Goal: Task Accomplishment & Management: Manage account settings

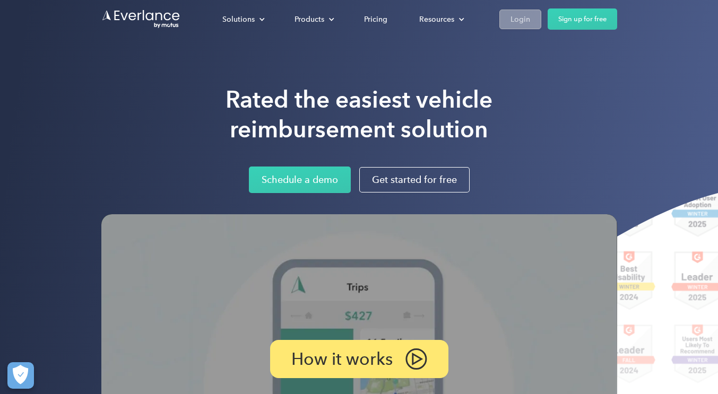
click at [510, 24] on div "Login" at bounding box center [520, 19] width 20 height 13
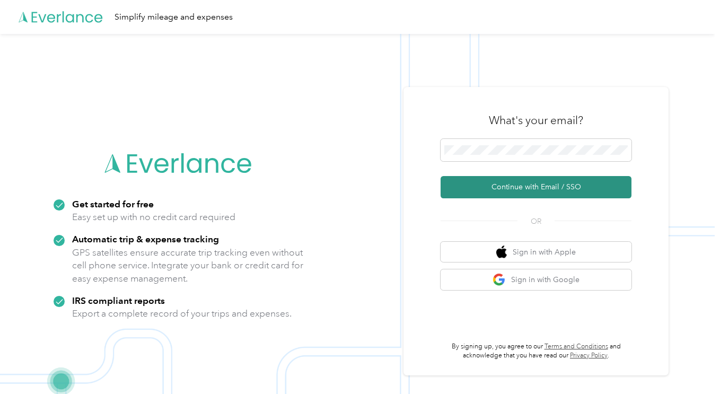
click at [543, 187] on button "Continue with Email / SSO" at bounding box center [536, 187] width 191 height 22
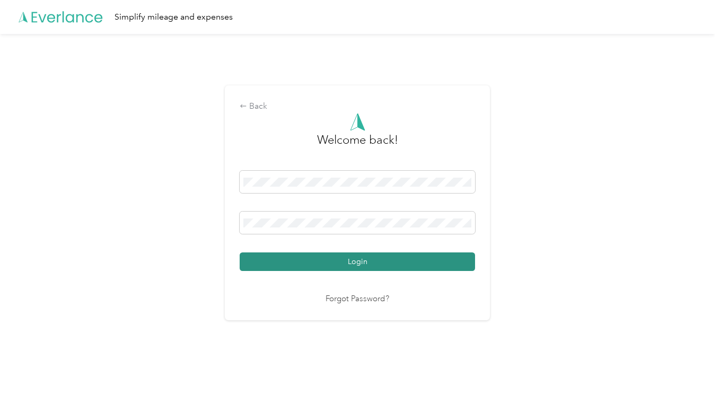
click at [364, 262] on button "Login" at bounding box center [358, 262] width 236 height 19
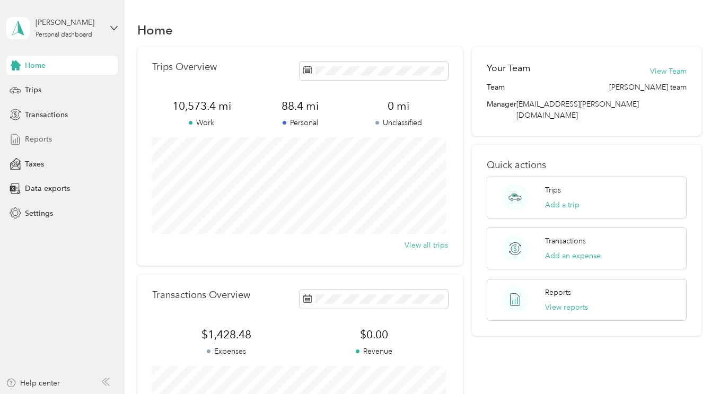
click at [34, 137] on span "Reports" at bounding box center [38, 139] width 27 height 11
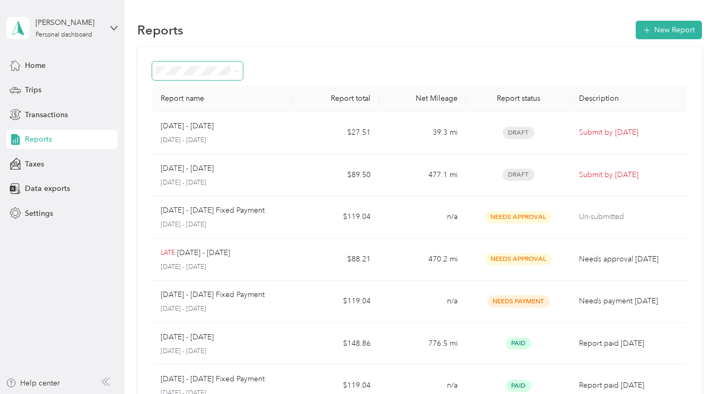
click at [237, 70] on icon at bounding box center [236, 71] width 5 height 5
click at [205, 127] on li "Needs approval" at bounding box center [198, 127] width 91 height 19
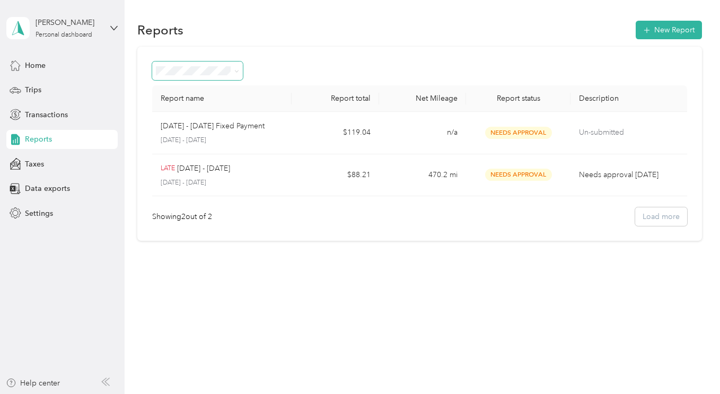
click at [33, 140] on span "Reports" at bounding box center [38, 139] width 27 height 11
click at [176, 108] on div "Draft" at bounding box center [198, 103] width 76 height 11
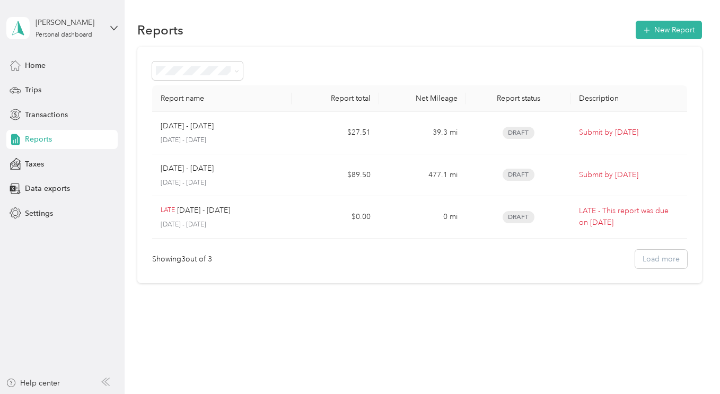
click at [238, 70] on icon at bounding box center [236, 71] width 5 height 5
click at [182, 95] on ol "All Reports Draft Needs approval Needs payment Approved Rejected Paid" at bounding box center [198, 146] width 91 height 130
click at [31, 85] on span "Trips" at bounding box center [33, 89] width 16 height 11
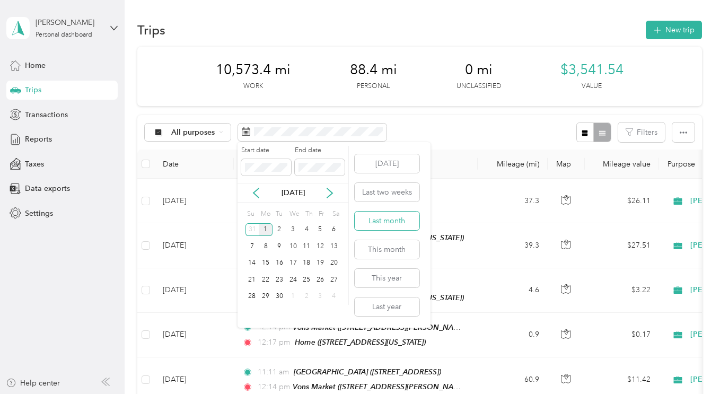
click at [399, 218] on button "Last month" at bounding box center [387, 221] width 65 height 19
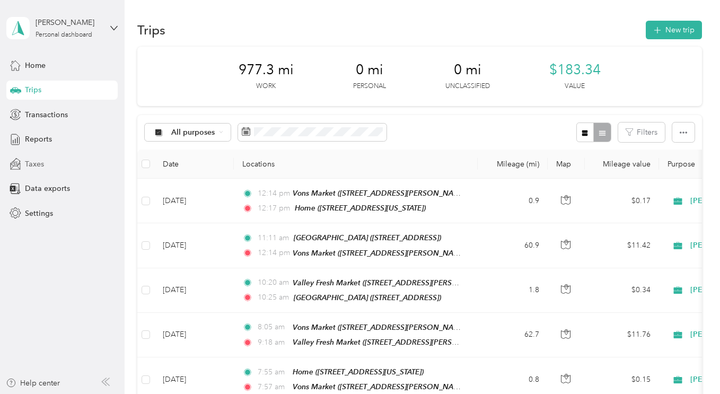
click at [40, 166] on span "Taxes" at bounding box center [34, 164] width 19 height 11
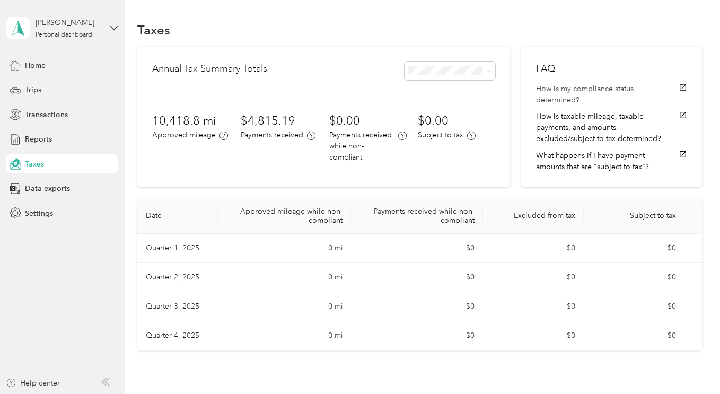
click at [591, 92] on button "How is my compliance status determined?" at bounding box center [611, 94] width 151 height 22
